Goal: Find specific page/section: Find specific page/section

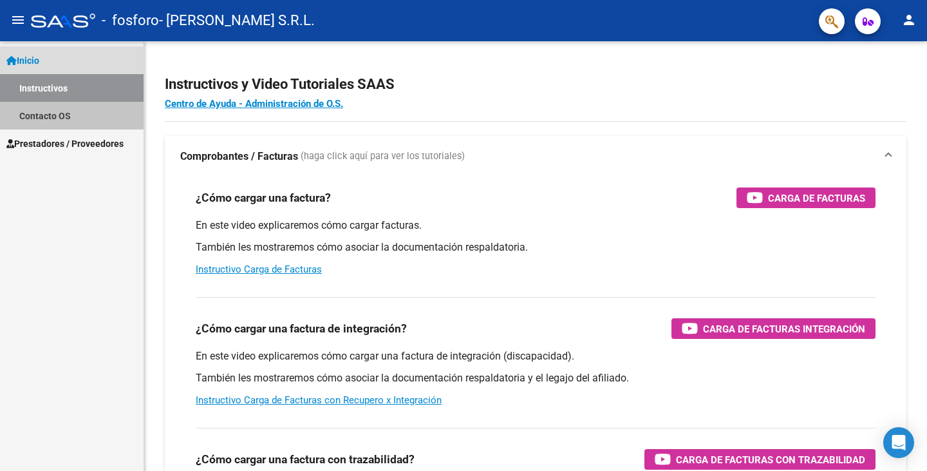
click at [62, 119] on link "Contacto OS" at bounding box center [72, 116] width 144 height 28
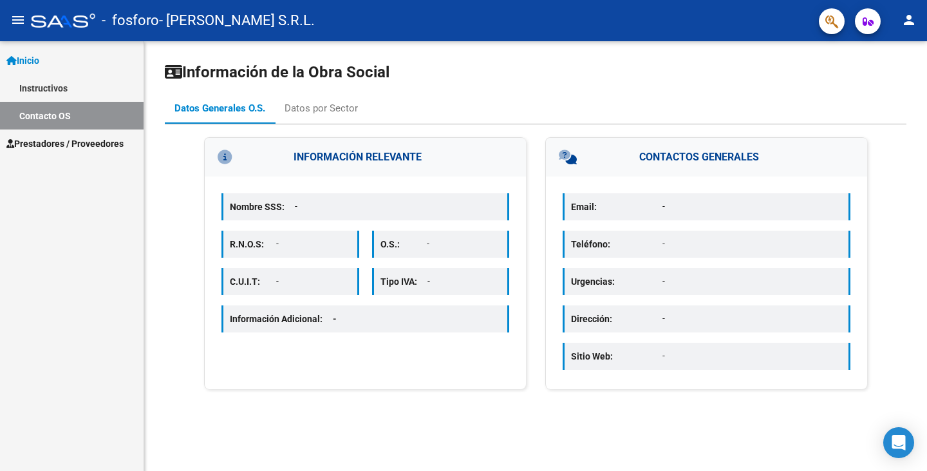
click at [82, 142] on span "Prestadores / Proveedores" at bounding box center [64, 144] width 117 height 14
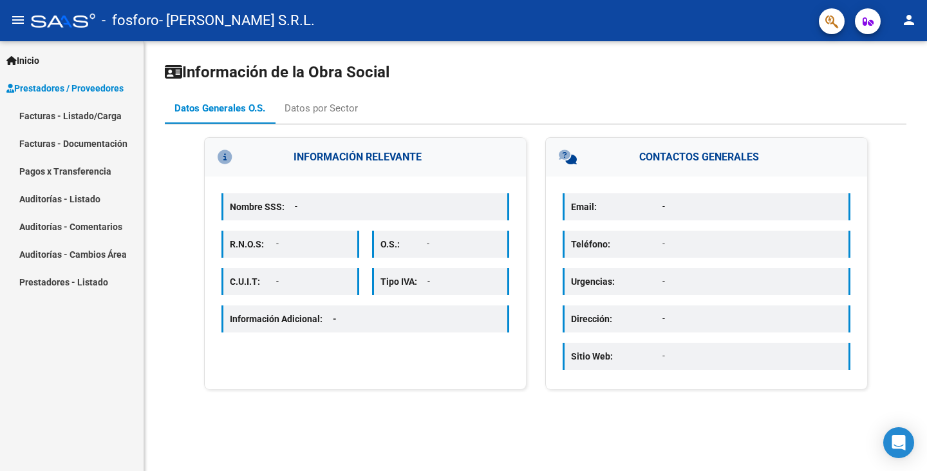
click at [77, 164] on link "Pagos x Transferencia" at bounding box center [72, 171] width 144 height 28
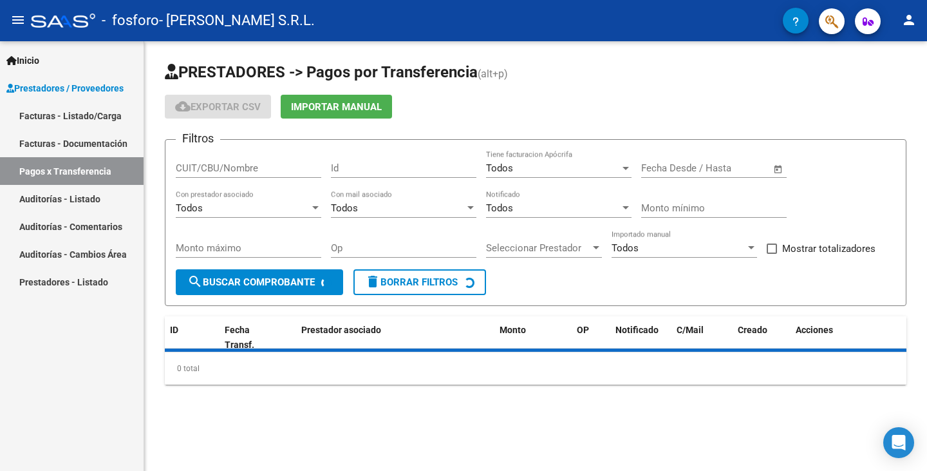
click at [82, 104] on link "Facturas - Listado/Carga" at bounding box center [72, 116] width 144 height 28
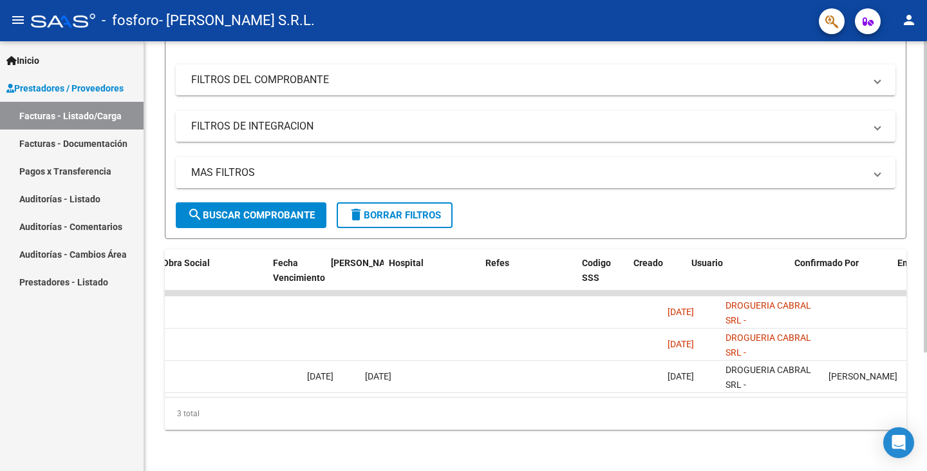
scroll to position [0, 2386]
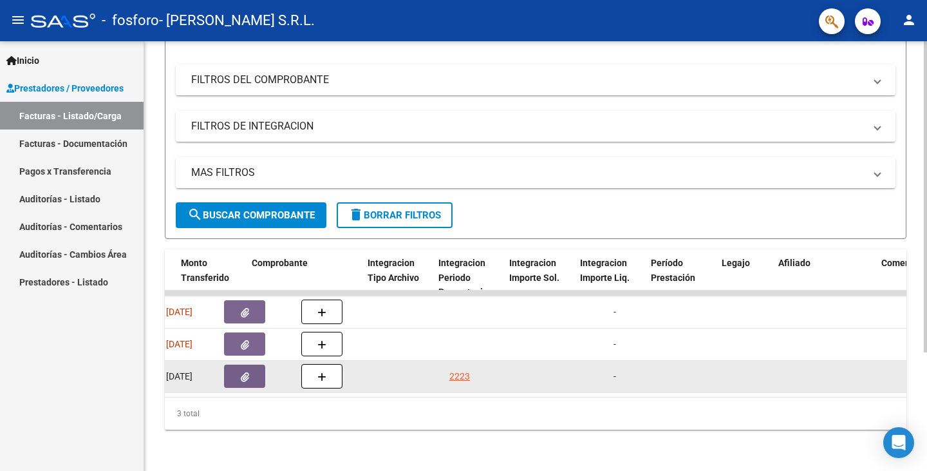
click at [323, 361] on div "13396 Prestaciones Propias DROGUERIA [PERSON_NAME] S.R.L. 30718490789 Factura B…" at bounding box center [943, 377] width 3127 height 32
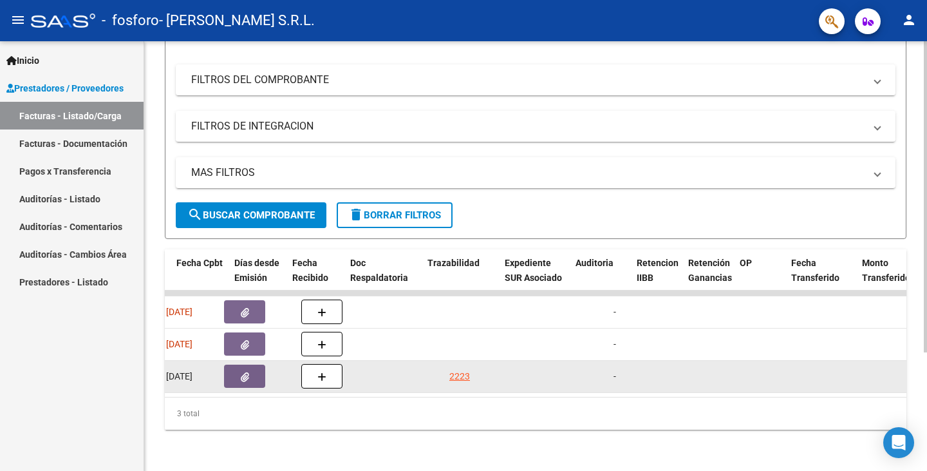
scroll to position [0, 659]
